Goal: Information Seeking & Learning: Learn about a topic

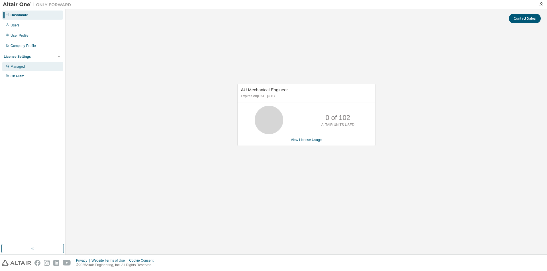
click at [40, 65] on div "Managed" at bounding box center [32, 66] width 61 height 9
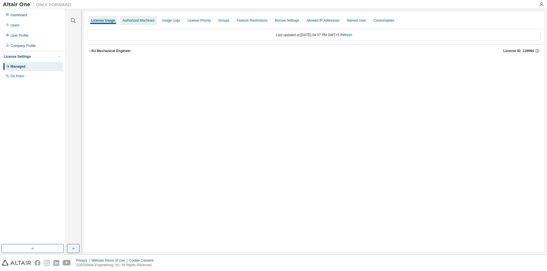
click at [143, 23] on div "Authorized Machines" at bounding box center [138, 20] width 36 height 9
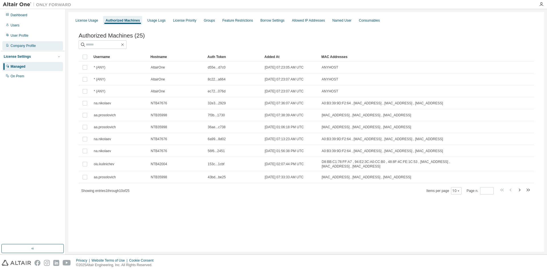
click at [26, 46] on div "Company Profile" at bounding box center [23, 46] width 25 height 5
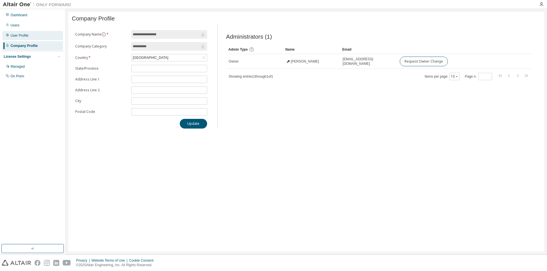
click at [25, 34] on div "User Profile" at bounding box center [20, 35] width 18 height 5
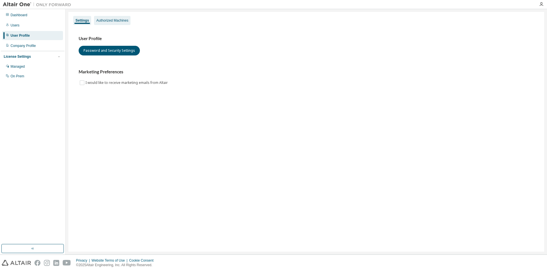
click at [109, 22] on div "Authorized Machines" at bounding box center [112, 20] width 32 height 5
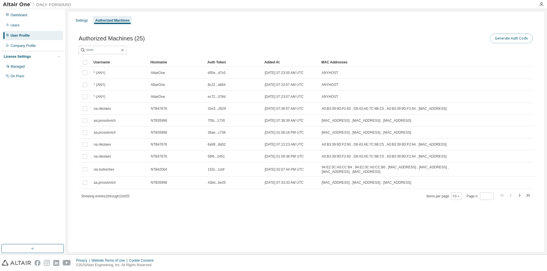
click at [500, 39] on button "Generate Auth Code" at bounding box center [511, 39] width 43 height 10
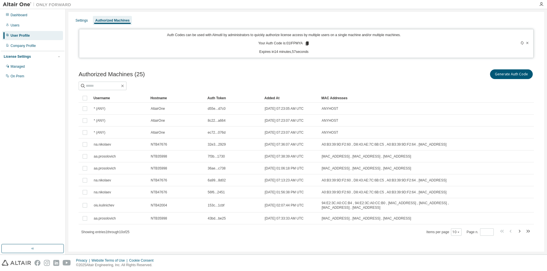
click at [307, 43] on icon at bounding box center [306, 44] width 3 height 4
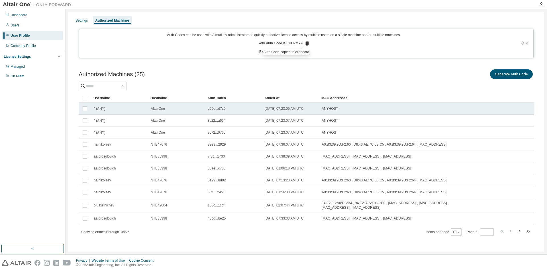
click at [364, 113] on td "ANYHOST" at bounding box center [396, 109] width 154 height 12
drag, startPoint x: 476, startPoint y: 92, endPoint x: 467, endPoint y: 75, distance: 19.0
click at [467, 75] on div "Authorized Machines (25) Generate Auth Code Delete Auth Token Clear Load Save S…" at bounding box center [306, 152] width 455 height 168
click at [467, 75] on button "Generate Auth Code" at bounding box center [468, 74] width 43 height 10
click at [441, 71] on div "Generate Auth Code Delete Auth Token" at bounding box center [419, 74] width 227 height 12
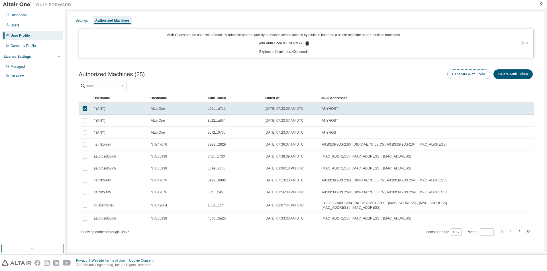
click at [458, 75] on button "Generate Auth Code" at bounding box center [468, 74] width 43 height 10
click at [460, 74] on button "Generate Auth Code" at bounding box center [468, 74] width 43 height 10
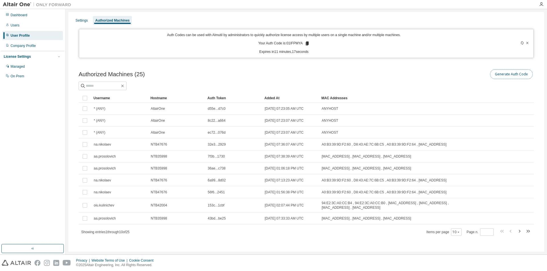
click at [501, 76] on button "Generate Auth Code" at bounding box center [511, 74] width 43 height 10
click at [496, 76] on button "Generate Auth Code" at bounding box center [511, 74] width 43 height 10
click at [520, 43] on icon at bounding box center [521, 42] width 3 height 3
drag, startPoint x: 4, startPoint y: 269, endPoint x: 6, endPoint y: 274, distance: 4.9
click at [6, 271] on html "Dashboard Users User Profile Company Profile License Settings Managed On Prem S…" at bounding box center [273, 135] width 547 height 271
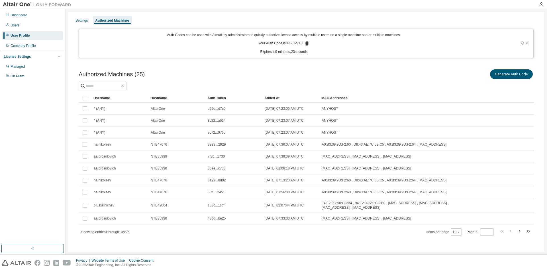
click at [306, 43] on icon at bounding box center [306, 44] width 3 height 4
click at [328, 50] on p "Expires in 8 minutes, 36 seconds" at bounding box center [284, 52] width 403 height 5
drag, startPoint x: 250, startPoint y: 261, endPoint x: 248, endPoint y: 267, distance: 5.9
click at [249, 265] on div "Privacy Website Terms of Use Cookie Consent © 2025 Altair Engineering, Inc. All…" at bounding box center [273, 263] width 547 height 16
click at [505, 74] on button "Generate Auth Code" at bounding box center [511, 74] width 43 height 10
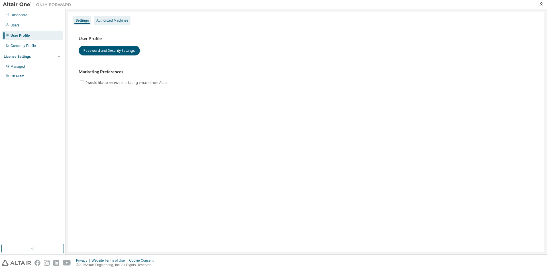
click at [130, 19] on div "Authorized Machines" at bounding box center [112, 20] width 36 height 9
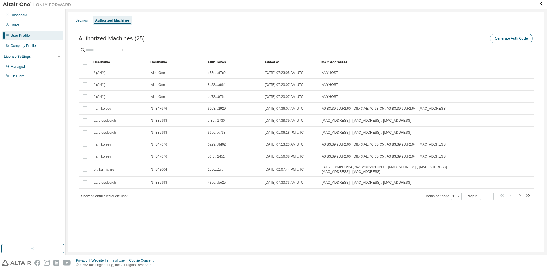
click at [518, 35] on button "Generate Auth Code" at bounding box center [511, 39] width 43 height 10
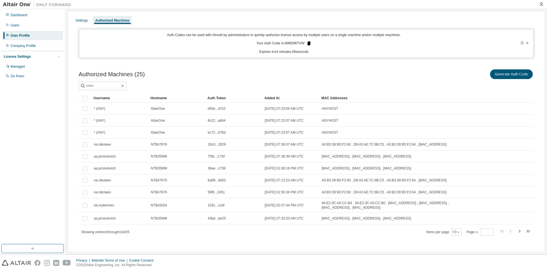
click at [308, 43] on icon at bounding box center [308, 44] width 3 height 4
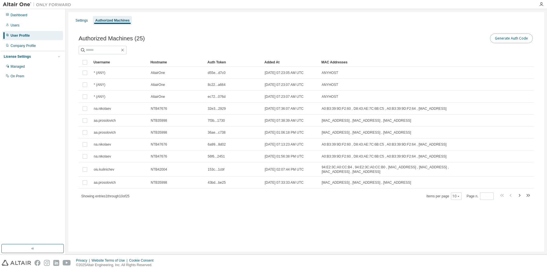
click at [513, 38] on button "Generate Auth Code" at bounding box center [511, 39] width 43 height 10
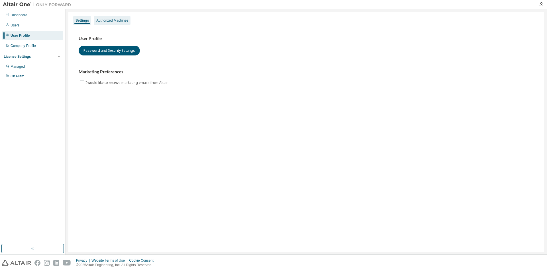
click at [107, 21] on div "Authorized Machines" at bounding box center [112, 20] width 32 height 5
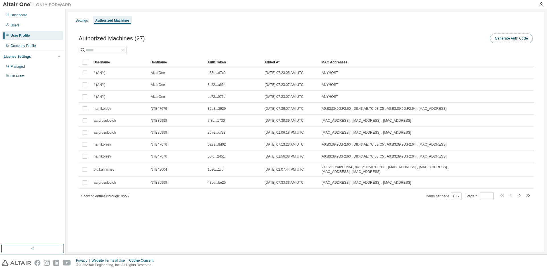
click at [504, 39] on button "Generate Auth Code" at bounding box center [511, 39] width 43 height 10
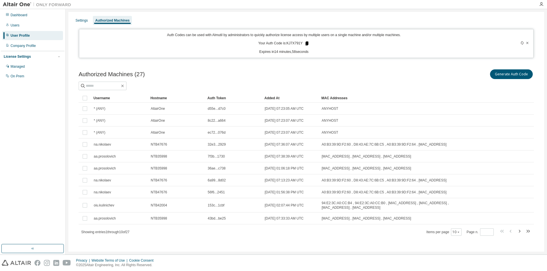
click at [306, 44] on icon at bounding box center [306, 44] width 3 height 4
click at [22, 16] on div "Dashboard" at bounding box center [19, 15] width 17 height 5
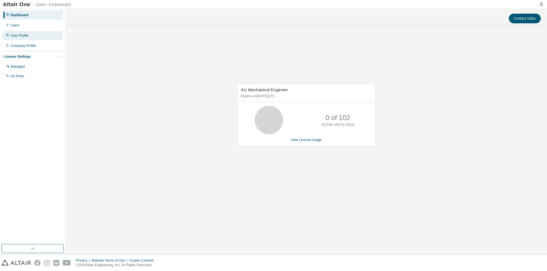
click at [28, 38] on div "User Profile" at bounding box center [32, 35] width 61 height 9
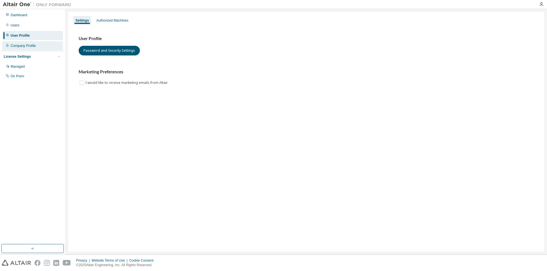
click at [31, 48] on div "Company Profile" at bounding box center [23, 46] width 25 height 5
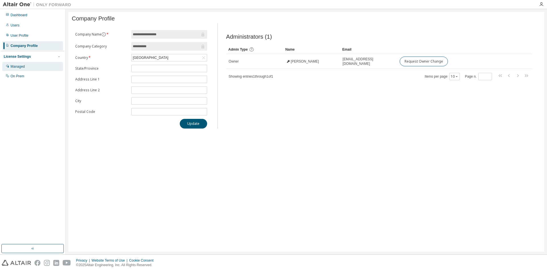
click at [30, 65] on div "Managed" at bounding box center [32, 66] width 61 height 9
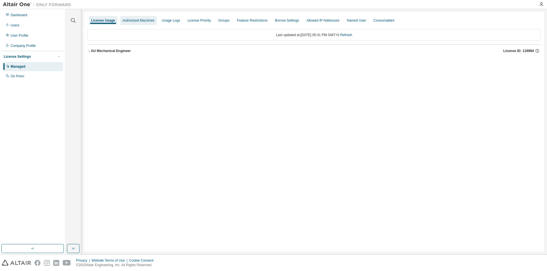
click at [142, 19] on div "Authorized Machines" at bounding box center [138, 20] width 32 height 5
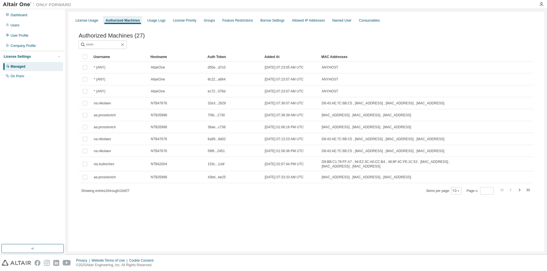
click at [30, 71] on div "Managed On Prem" at bounding box center [32, 71] width 63 height 19
click at [21, 79] on div "On Prem" at bounding box center [32, 76] width 61 height 9
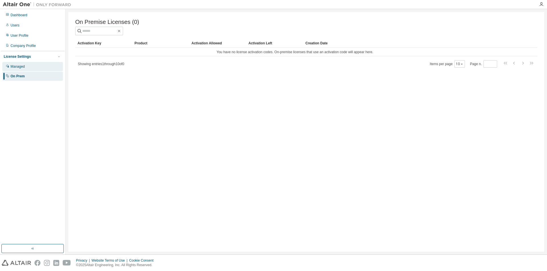
click at [32, 65] on div "Managed" at bounding box center [32, 66] width 61 height 9
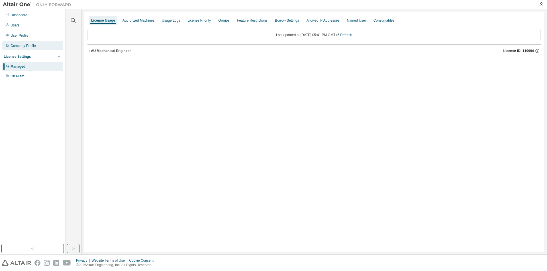
click at [44, 45] on div "Company Profile" at bounding box center [32, 45] width 61 height 9
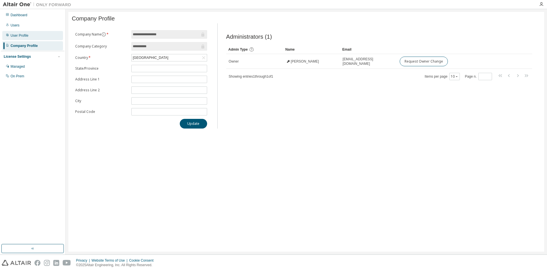
click at [41, 34] on div "User Profile" at bounding box center [32, 35] width 61 height 9
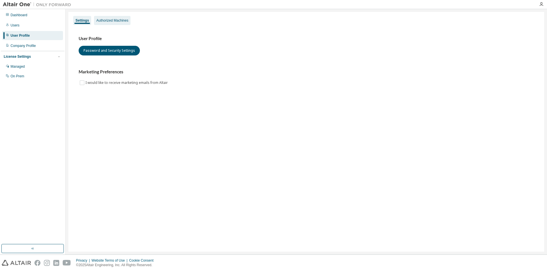
click at [123, 19] on div "Authorized Machines" at bounding box center [112, 20] width 32 height 5
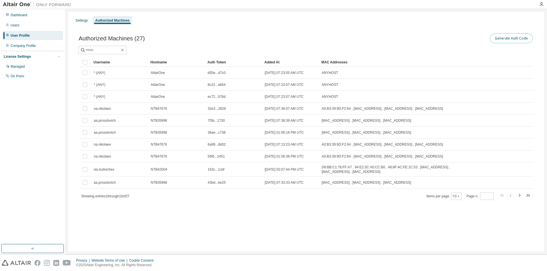
click at [509, 38] on button "Generate Auth Code" at bounding box center [511, 39] width 43 height 10
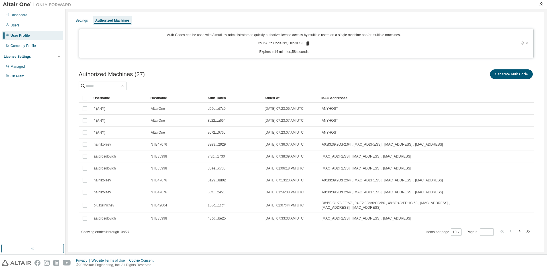
click at [308, 42] on icon at bounding box center [307, 43] width 5 height 5
click at [29, 15] on div "Dashboard" at bounding box center [32, 15] width 61 height 9
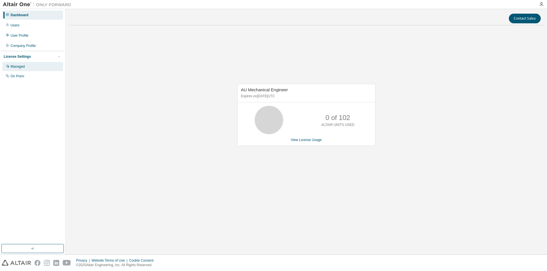
click at [38, 66] on div "Managed" at bounding box center [32, 66] width 61 height 9
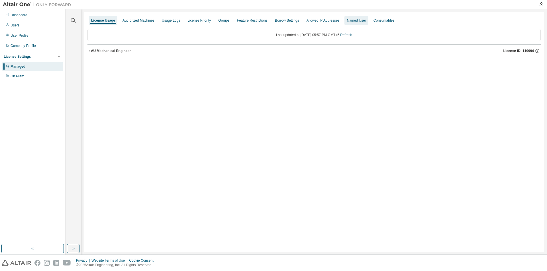
click at [365, 22] on div "Named User" at bounding box center [355, 20] width 19 height 5
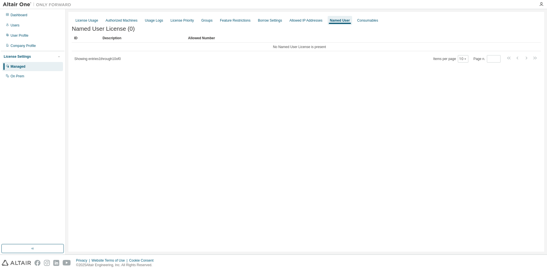
click at [322, 69] on div "License Usage Authorized Machines Usage Logs License Priority Groups Feature Re…" at bounding box center [305, 132] width 475 height 240
drag, startPoint x: 322, startPoint y: 69, endPoint x: 193, endPoint y: 51, distance: 130.3
click at [193, 51] on div "License Usage Authorized Machines Usage Logs License Priority Groups Feature Re…" at bounding box center [305, 132] width 475 height 240
click at [146, 62] on div "Showing entries 1 through 10 of 0 Items per page 10 Page n. *" at bounding box center [306, 59] width 469 height 8
drag, startPoint x: 101, startPoint y: 50, endPoint x: 110, endPoint y: 55, distance: 10.2
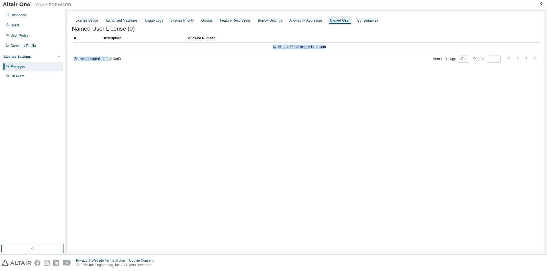
click at [110, 55] on div "ID Description Allowed Number No Named User License is present Showing entries …" at bounding box center [306, 48] width 469 height 29
click at [121, 58] on span "Showing entries 1 through 10 of 0" at bounding box center [97, 59] width 46 height 4
click at [203, 40] on div "Allowed Number" at bounding box center [356, 38] width 337 height 9
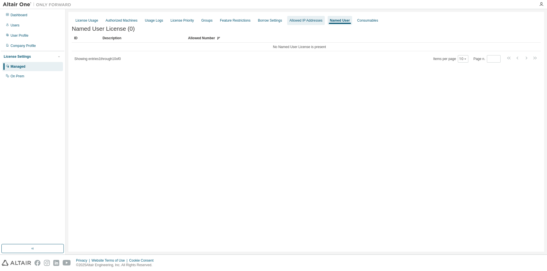
click at [312, 22] on div "Allowed IP Addresses" at bounding box center [305, 20] width 33 height 5
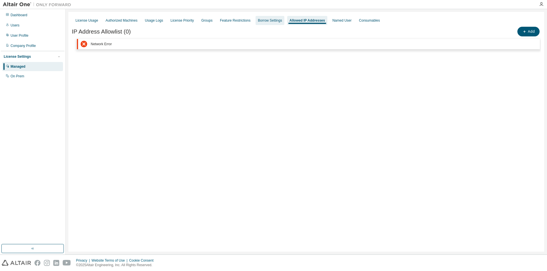
click at [268, 22] on div "Borrow Settings" at bounding box center [270, 20] width 24 height 5
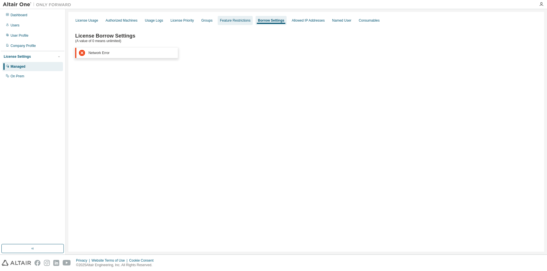
click at [238, 16] on div "Feature Restrictions" at bounding box center [235, 20] width 35 height 9
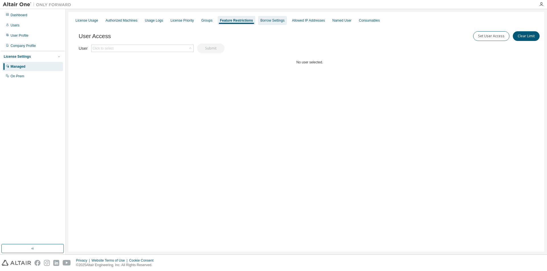
click at [267, 20] on div "Borrow Settings" at bounding box center [272, 20] width 24 height 5
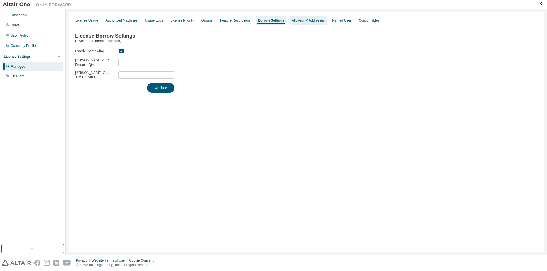
click at [311, 17] on div "Allowed IP Addresses" at bounding box center [308, 20] width 38 height 9
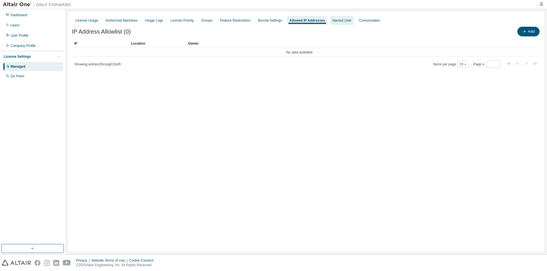
click at [340, 19] on div "Named User" at bounding box center [341, 20] width 19 height 5
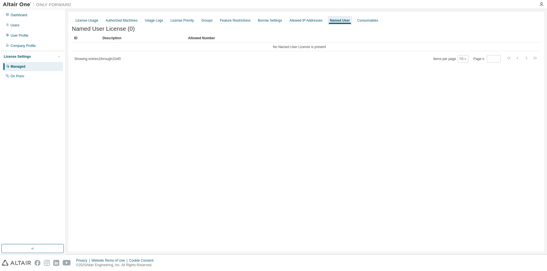
click at [349, 85] on div "License Usage Authorized Machines Usage Logs License Priority Groups Feature Re…" at bounding box center [305, 132] width 475 height 240
click at [376, 19] on div "Consumables" at bounding box center [367, 20] width 21 height 5
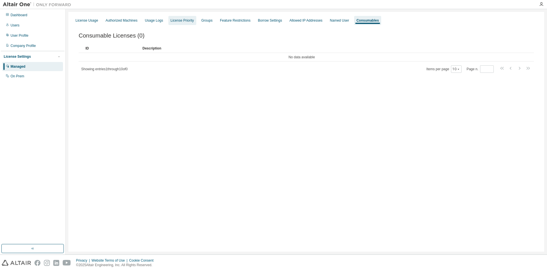
click at [190, 19] on div "License Priority" at bounding box center [182, 20] width 23 height 5
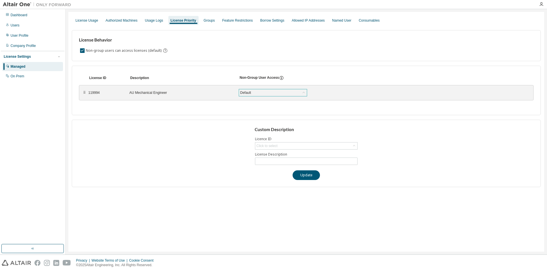
click at [264, 90] on div "Default" at bounding box center [273, 92] width 68 height 7
click at [218, 51] on div "Non-group users can access licenses (default)" at bounding box center [306, 50] width 454 height 7
click at [162, 20] on div "Usage Logs" at bounding box center [154, 20] width 18 height 5
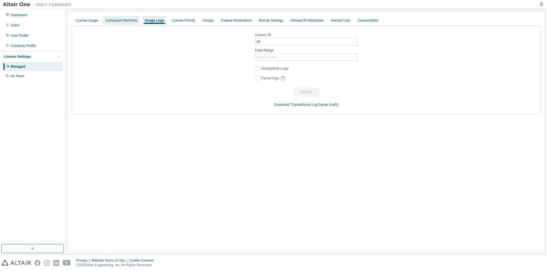
click at [126, 20] on div "Authorized Machines" at bounding box center [121, 20] width 32 height 5
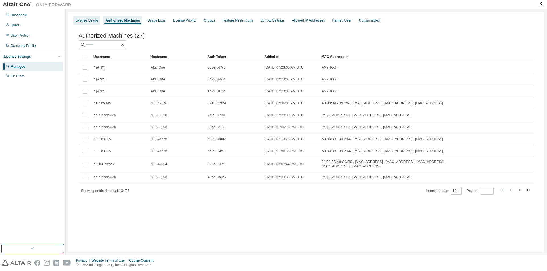
click at [94, 20] on div "License Usage" at bounding box center [86, 20] width 22 height 5
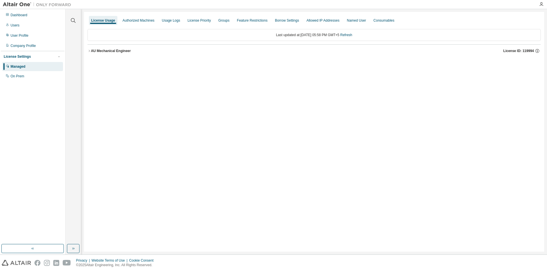
click at [90, 48] on button "AU Mechanical Engineer License ID: 119994" at bounding box center [313, 51] width 453 height 13
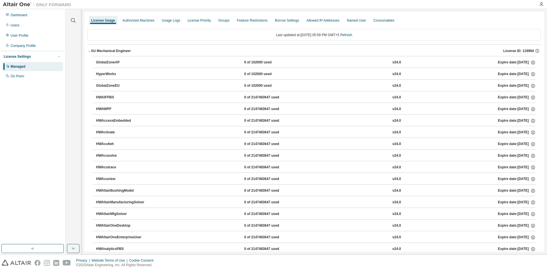
click at [91, 49] on div "AU Mechanical Engineer" at bounding box center [111, 51] width 40 height 5
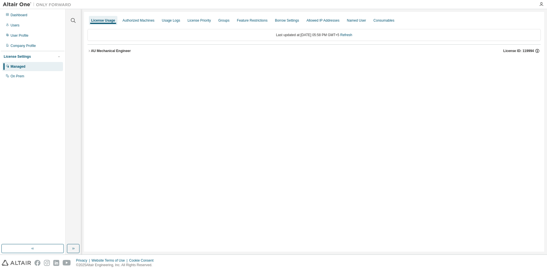
click at [537, 50] on icon "button" at bounding box center [537, 50] width 1 height 1
click at [534, 69] on icon at bounding box center [533, 71] width 3 height 4
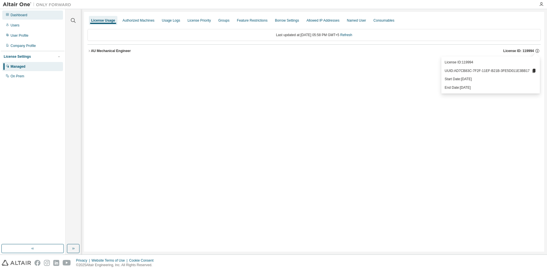
click at [20, 16] on div "Dashboard" at bounding box center [19, 15] width 17 height 5
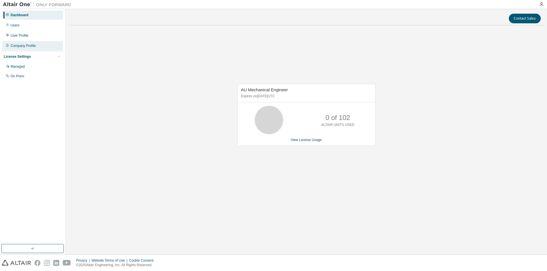
click at [21, 50] on div "Company Profile" at bounding box center [32, 45] width 61 height 9
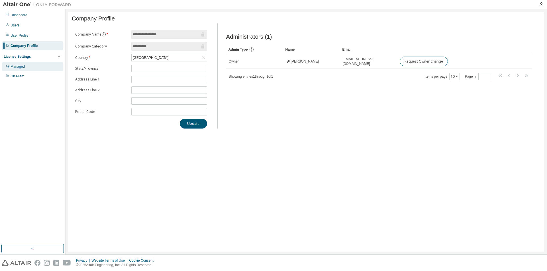
click at [32, 68] on div "Managed" at bounding box center [32, 66] width 61 height 9
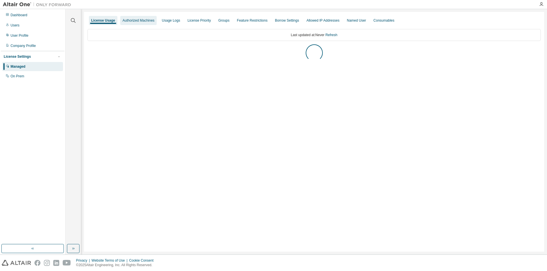
click at [142, 23] on div "Authorized Machines" at bounding box center [138, 20] width 36 height 9
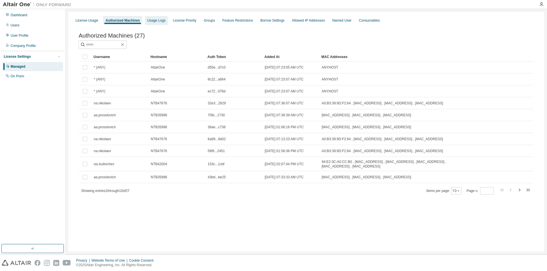
click at [157, 24] on div "Usage Logs" at bounding box center [156, 20] width 23 height 9
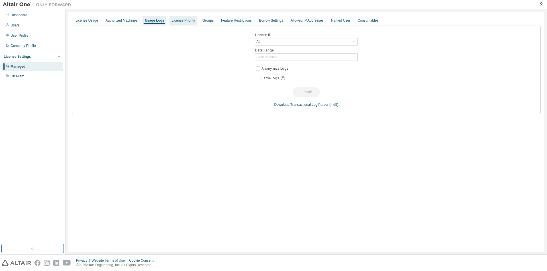
click at [190, 20] on div "License Priority" at bounding box center [182, 20] width 23 height 5
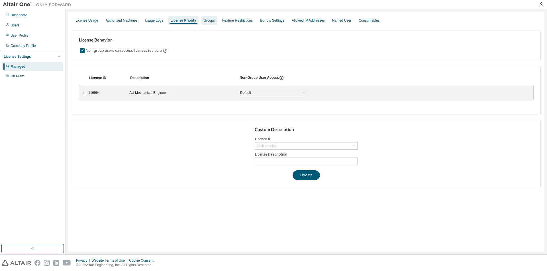
click at [214, 21] on div "Groups" at bounding box center [209, 20] width 11 height 5
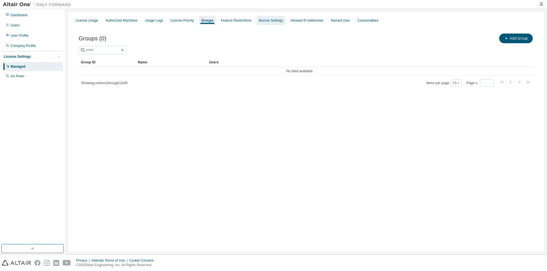
click at [272, 24] on div "Borrow Settings" at bounding box center [271, 20] width 29 height 9
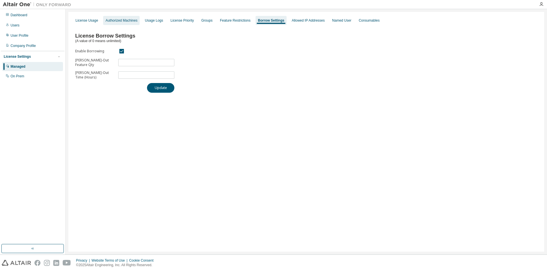
click at [121, 19] on div "Authorized Machines" at bounding box center [121, 20] width 32 height 5
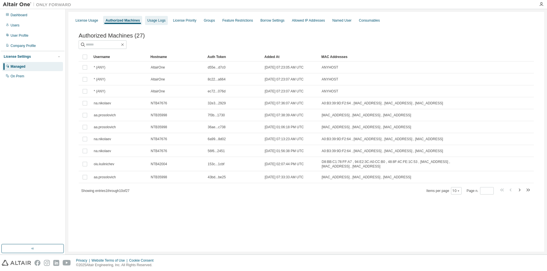
click at [160, 20] on div "Usage Logs" at bounding box center [156, 20] width 18 height 5
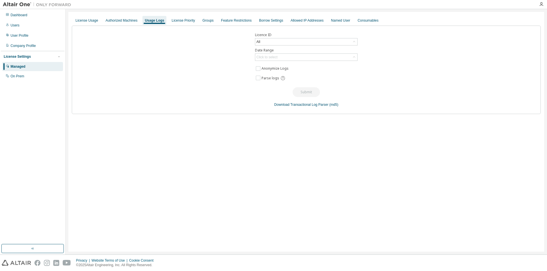
click at [265, 38] on div "Licence ID All Date Range Click to select Anonymize Logs Parse logs Submit Down…" at bounding box center [306, 70] width 469 height 89
click at [271, 44] on div "All" at bounding box center [306, 41] width 102 height 7
click at [25, 42] on div "Company Profile" at bounding box center [32, 45] width 61 height 9
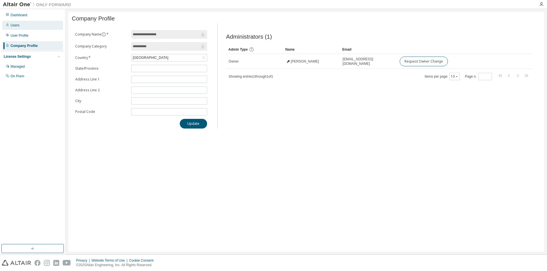
click at [25, 29] on div "Users" at bounding box center [32, 25] width 61 height 9
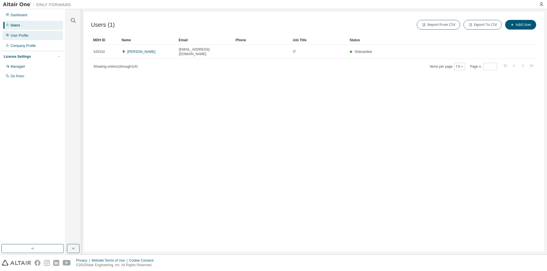
click at [26, 38] on div "User Profile" at bounding box center [20, 35] width 18 height 5
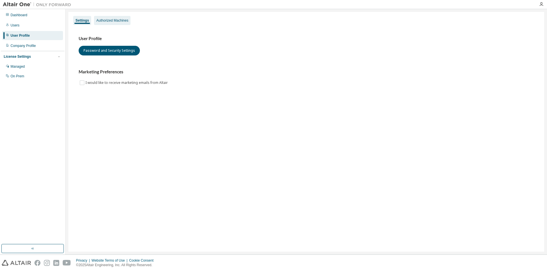
click at [115, 16] on div "Authorized Machines" at bounding box center [112, 20] width 36 height 9
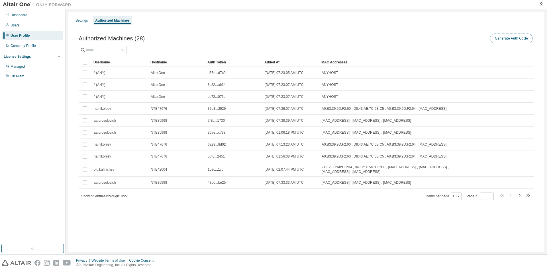
click at [507, 38] on button "Generate Auth Code" at bounding box center [511, 39] width 43 height 10
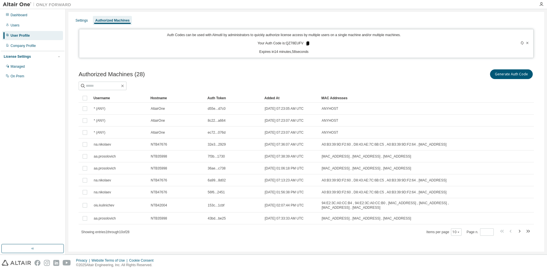
click at [306, 43] on icon at bounding box center [307, 44] width 3 height 4
click at [307, 44] on icon at bounding box center [307, 44] width 3 height 4
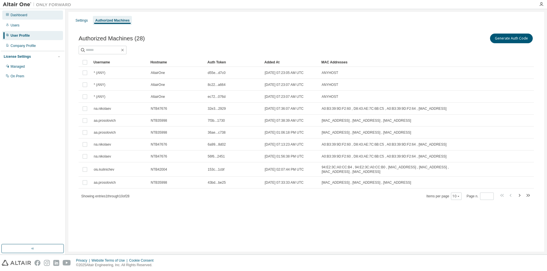
click at [19, 13] on div "Dashboard" at bounding box center [19, 15] width 17 height 5
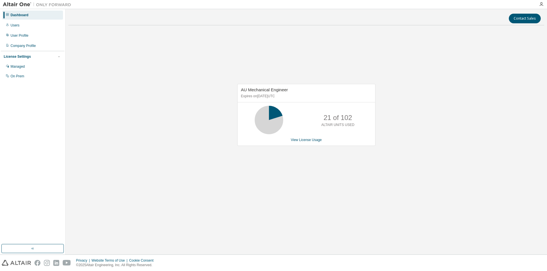
click at [388, 79] on div "AU Mechanical Engineer Expires on September 30, 2025 UTC 21 of 102 ALTAIR UNITS…" at bounding box center [305, 118] width 475 height 176
click at [28, 70] on div "Managed" at bounding box center [32, 66] width 61 height 9
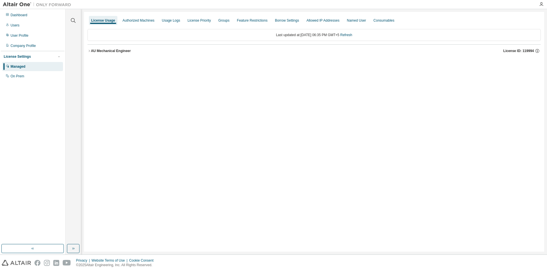
click at [96, 50] on div "AU Mechanical Engineer" at bounding box center [111, 51] width 40 height 5
